Goal: Task Accomplishment & Management: Complete application form

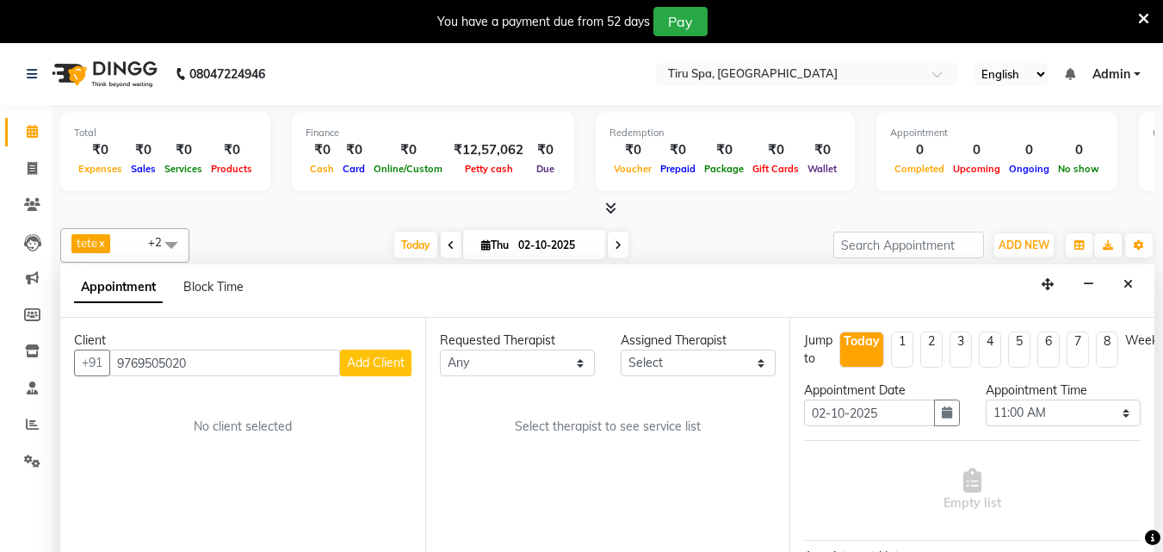
select select "660"
select select "tentative"
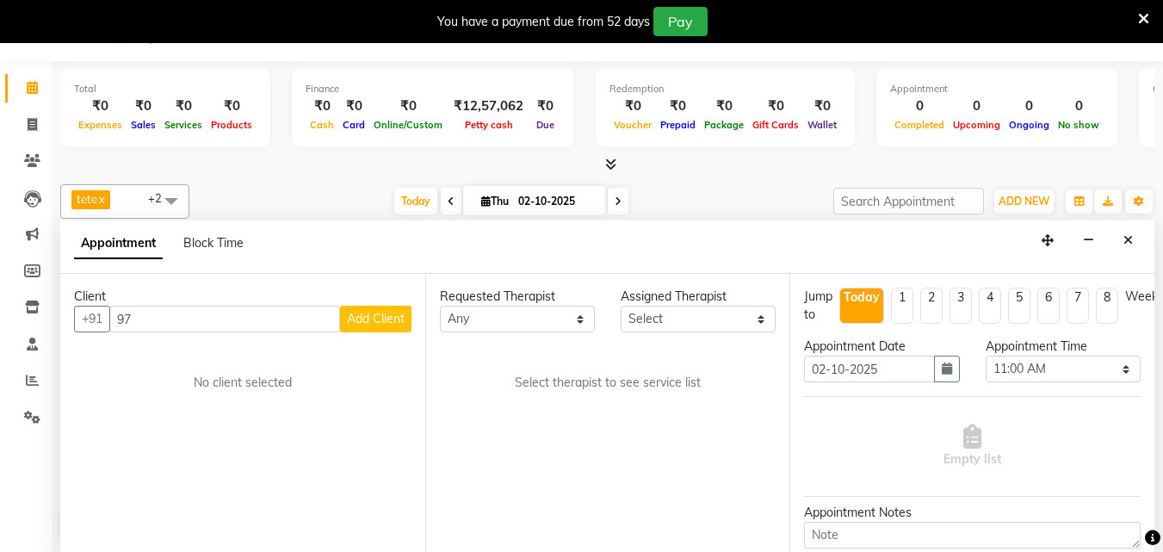
type input "9"
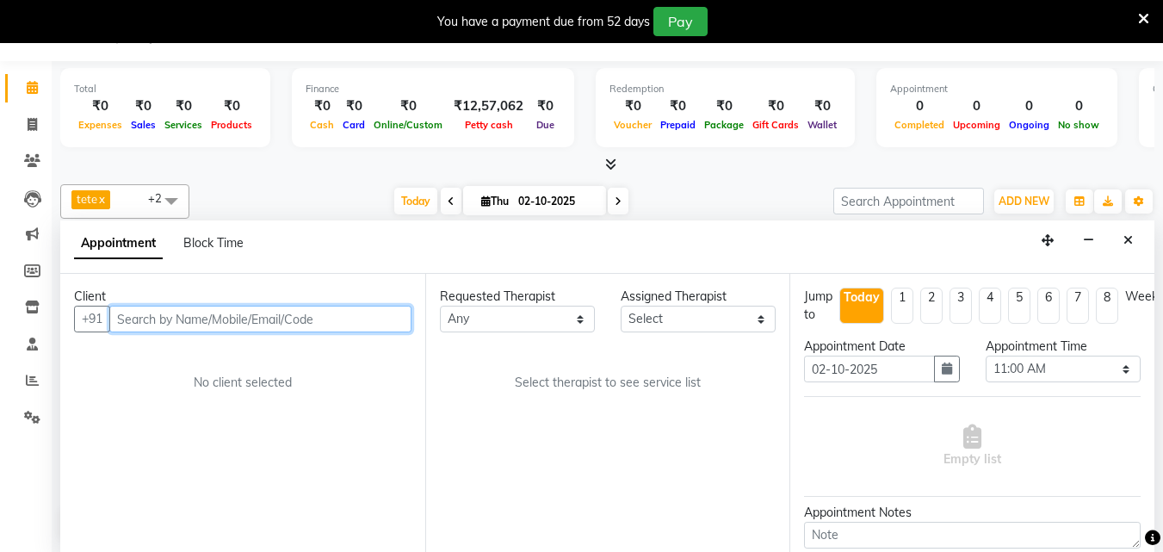
click at [216, 319] on input "text" at bounding box center [260, 319] width 302 height 27
paste input "7738416217"
type input "7"
click at [239, 324] on input "text" at bounding box center [260, 319] width 302 height 27
click at [241, 318] on input "text" at bounding box center [260, 319] width 302 height 27
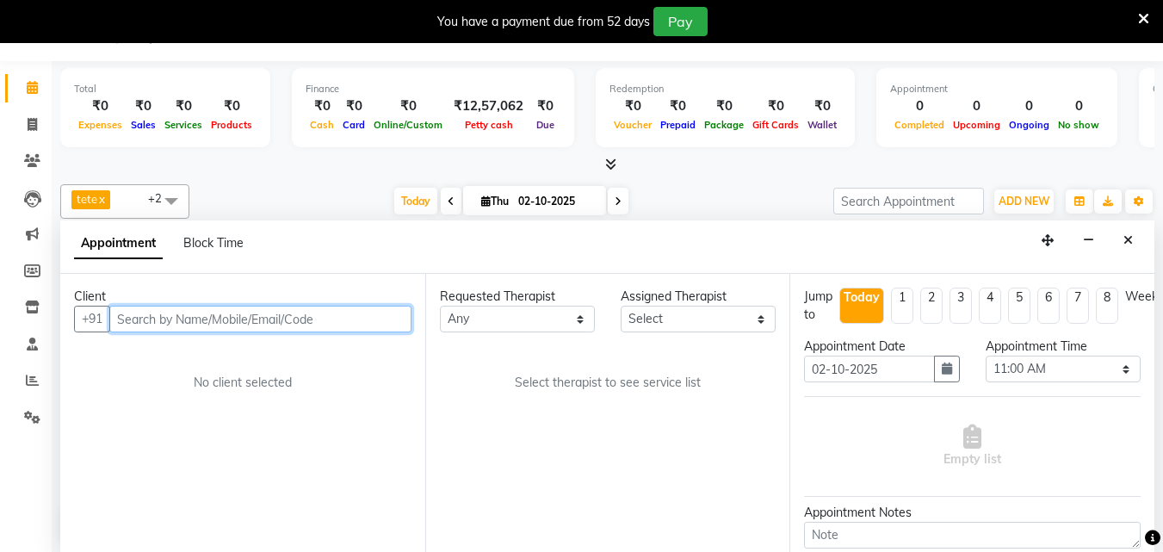
paste input "9769505020"
click at [291, 324] on input "9769505020" at bounding box center [224, 319] width 231 height 27
type input "9"
click at [207, 319] on input "text" at bounding box center [260, 319] width 302 height 27
paste input "9769505020"
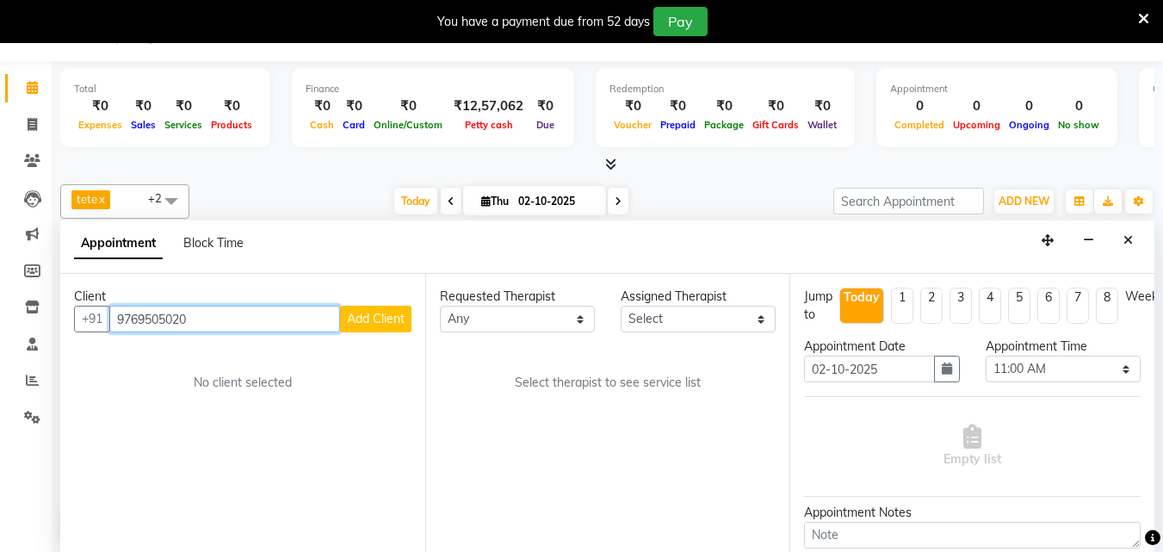
type input "9769505020"
